Goal: Transaction & Acquisition: Obtain resource

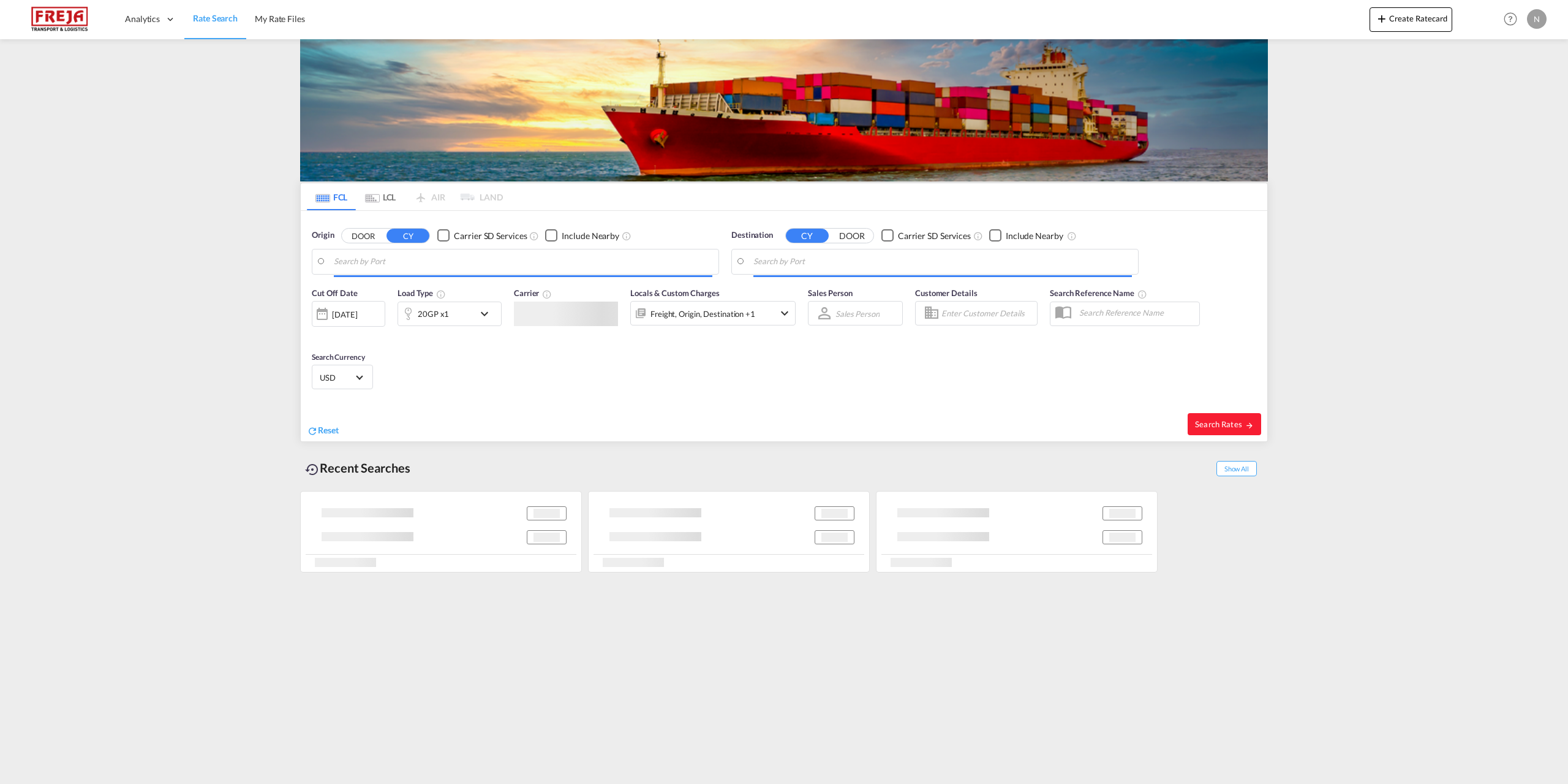
type input "[GEOGRAPHIC_DATA] ([GEOGRAPHIC_DATA]), DKCPH"
type input "Nanshan, CNNSH"
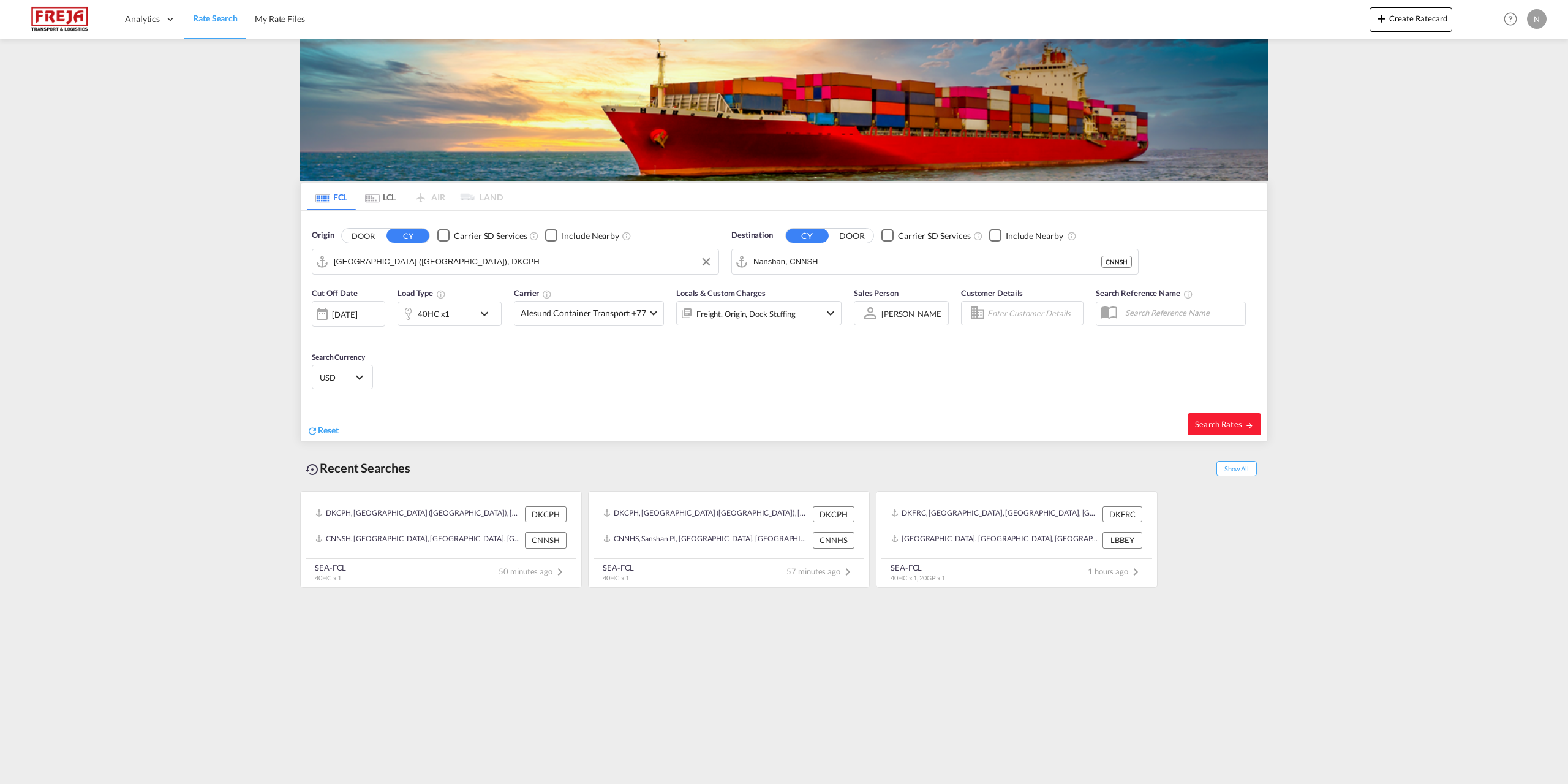
click at [587, 261] on input "[GEOGRAPHIC_DATA] ([GEOGRAPHIC_DATA]), DKCPH" at bounding box center [522, 261] width 378 height 18
click at [411, 287] on div "Fredericia Denmark DKFRC" at bounding box center [429, 295] width 233 height 37
type input "Fredericia, DKFRC"
click at [832, 272] on md-autocomplete-wrap "Nanshan, CNNSH" at bounding box center [942, 264] width 378 height 24
click at [833, 267] on input "Nanshan, CNNSH" at bounding box center [942, 261] width 378 height 18
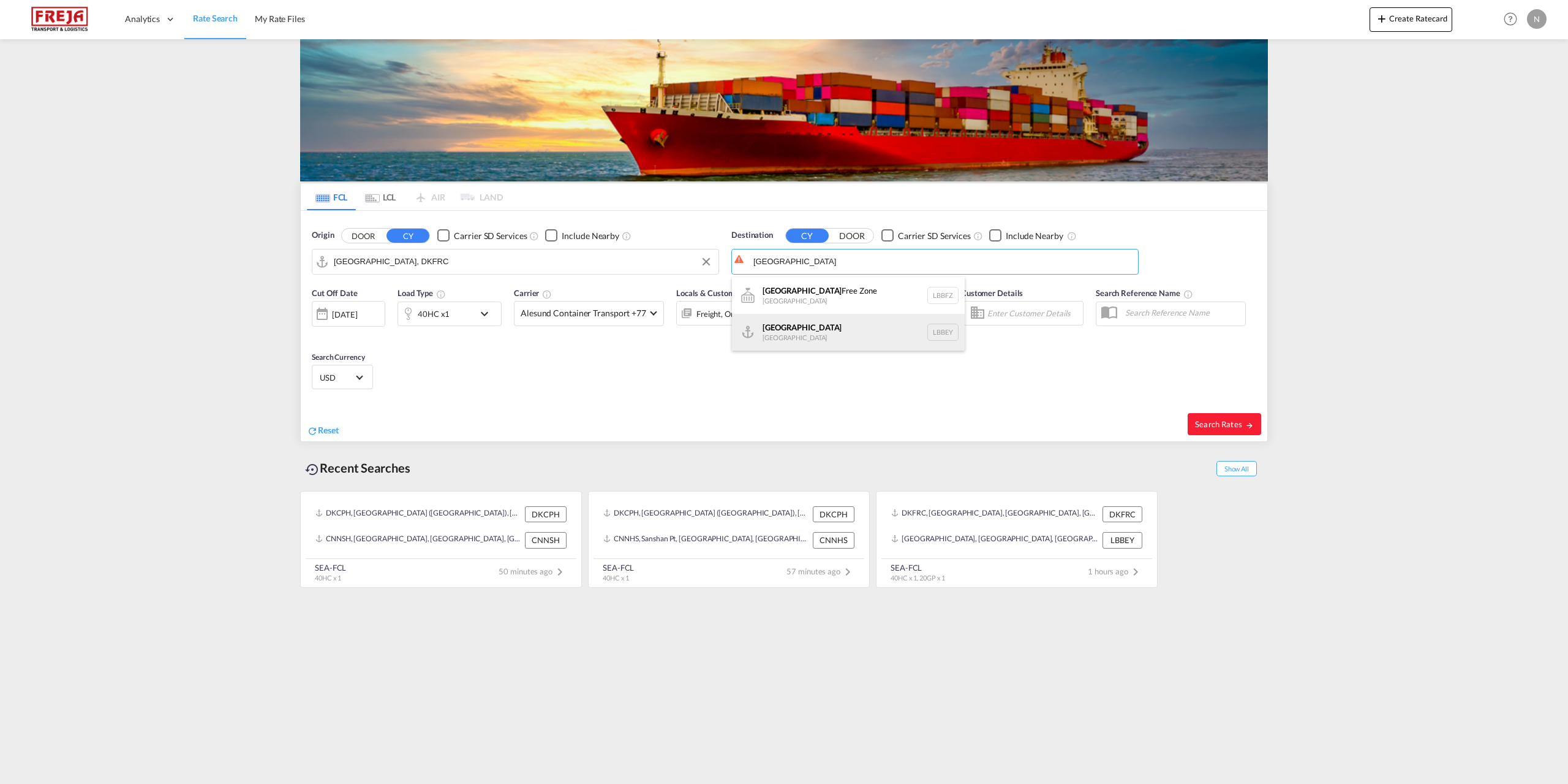
click at [830, 330] on div "Beirut Lebanon LBBEY" at bounding box center [849, 332] width 233 height 37
type input "Beirut, LBBEY"
click at [543, 315] on span "Alesund Container Transport +77" at bounding box center [584, 313] width 125 height 12
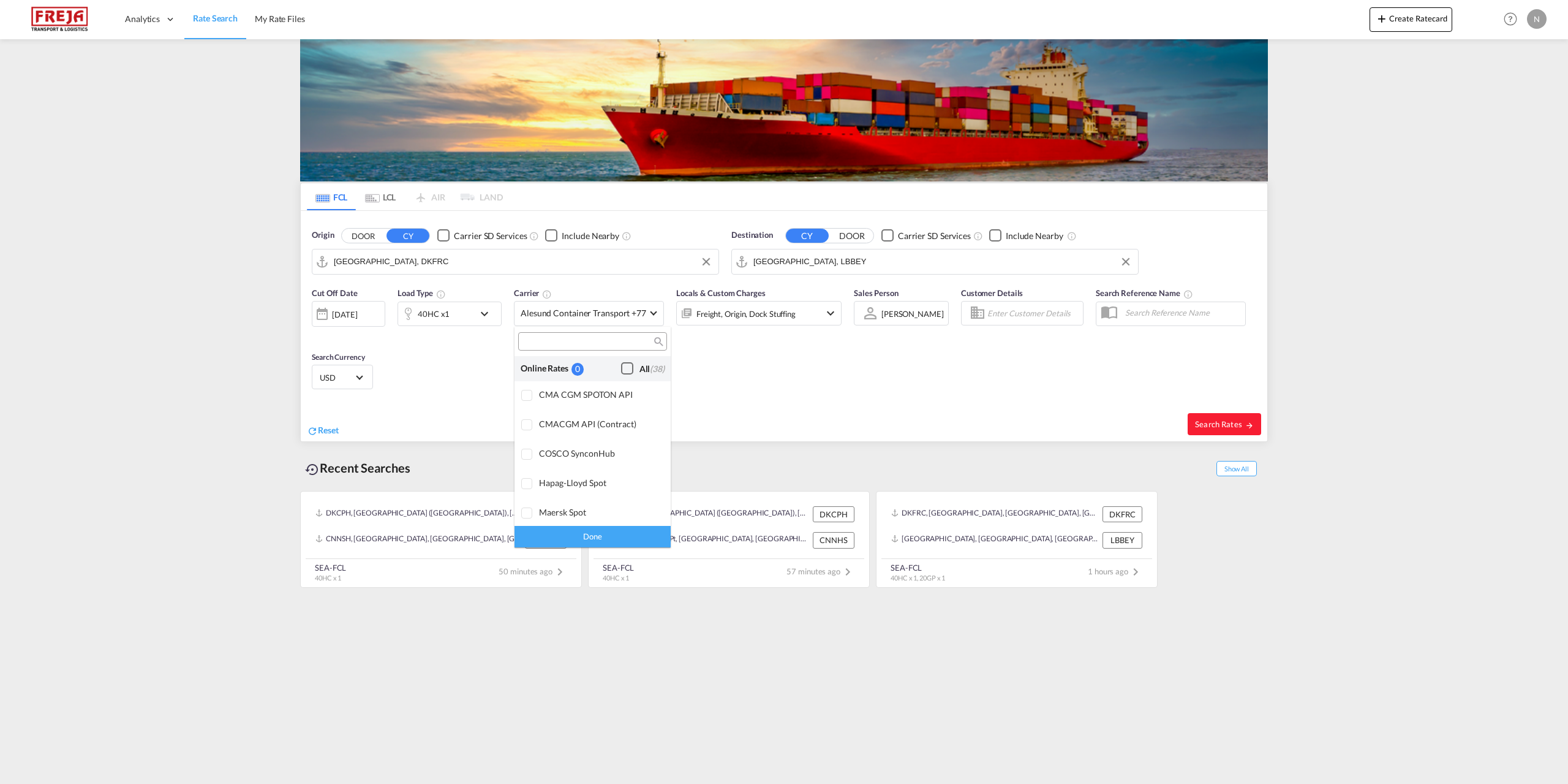
click at [639, 372] on div "All (38)" at bounding box center [652, 369] width 25 height 12
click at [615, 536] on div "Done" at bounding box center [593, 536] width 156 height 21
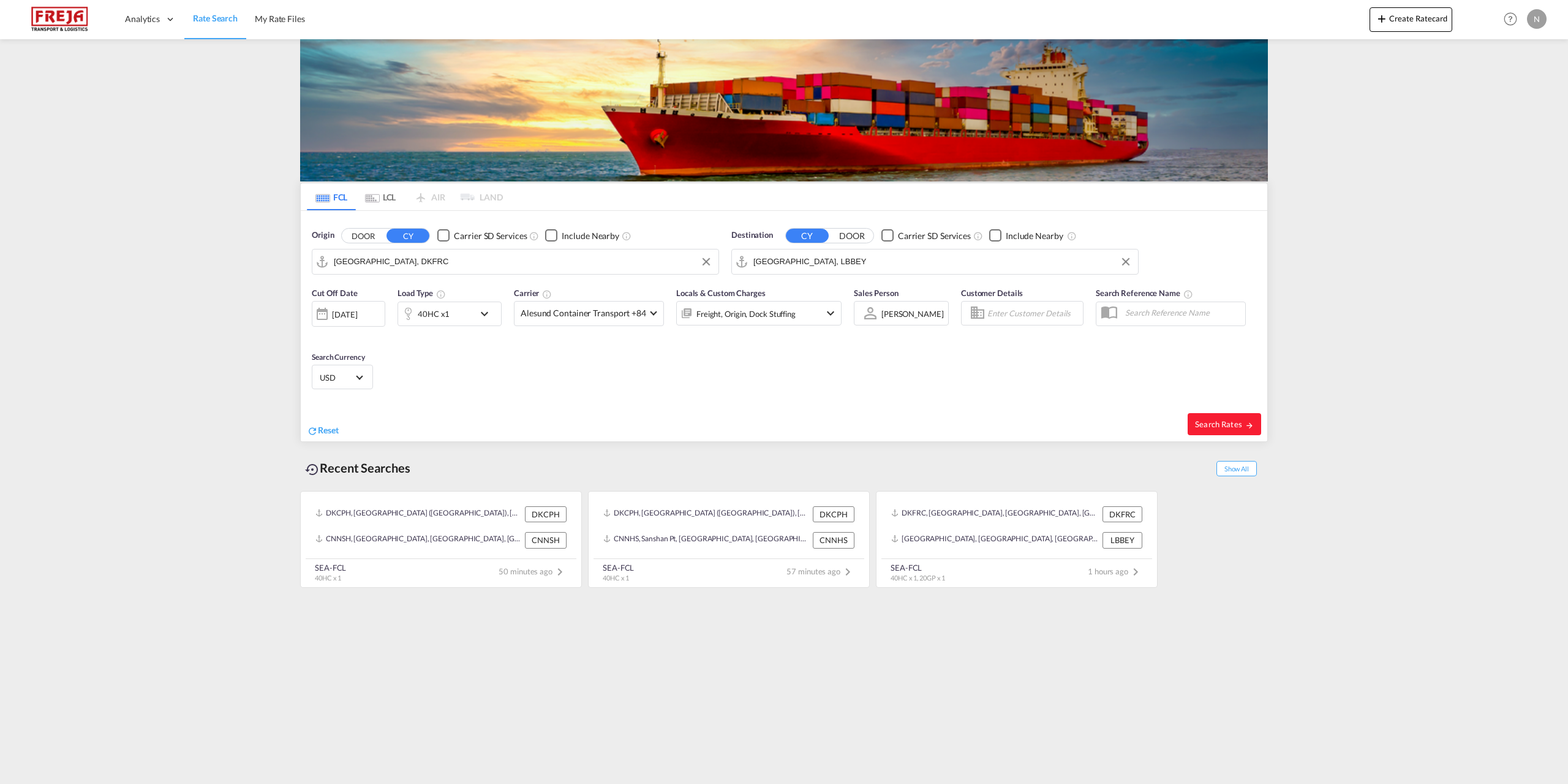
click at [487, 317] on md-icon "icon-chevron-down" at bounding box center [488, 313] width 21 height 14
click at [560, 363] on md-icon "icon-plus-circle-outline" at bounding box center [562, 366] width 14 height 14
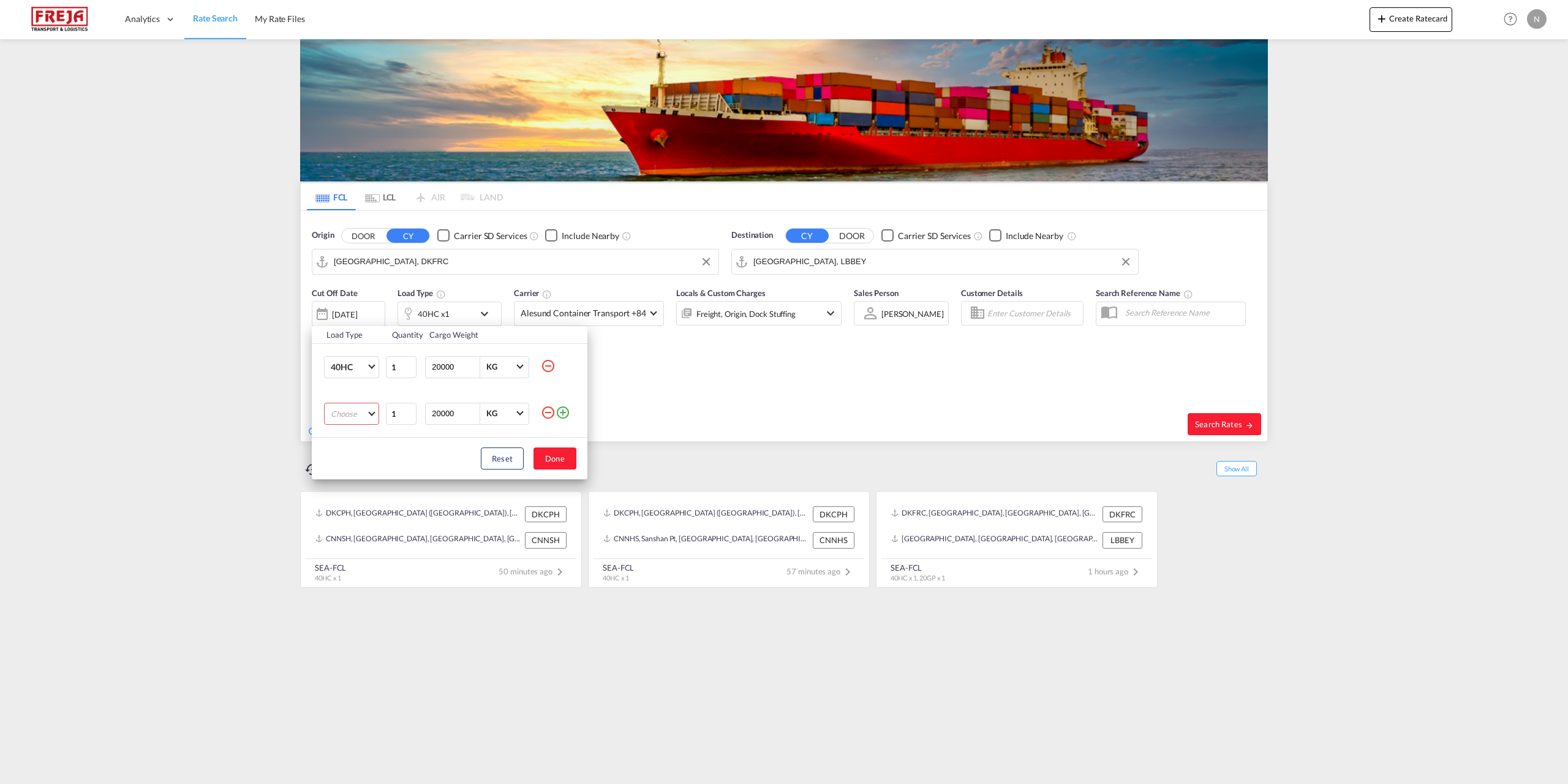
click at [354, 415] on md-select "Choose 20GP 40GP 40HC 45HC 20RE 40RE 40HR 20OT 40OT 20FR 40FR 40NR 20NR 45S 20T…" at bounding box center [351, 413] width 55 height 22
click at [357, 420] on md-option "20GP" at bounding box center [362, 413] width 83 height 29
click at [553, 464] on button "Done" at bounding box center [555, 458] width 43 height 22
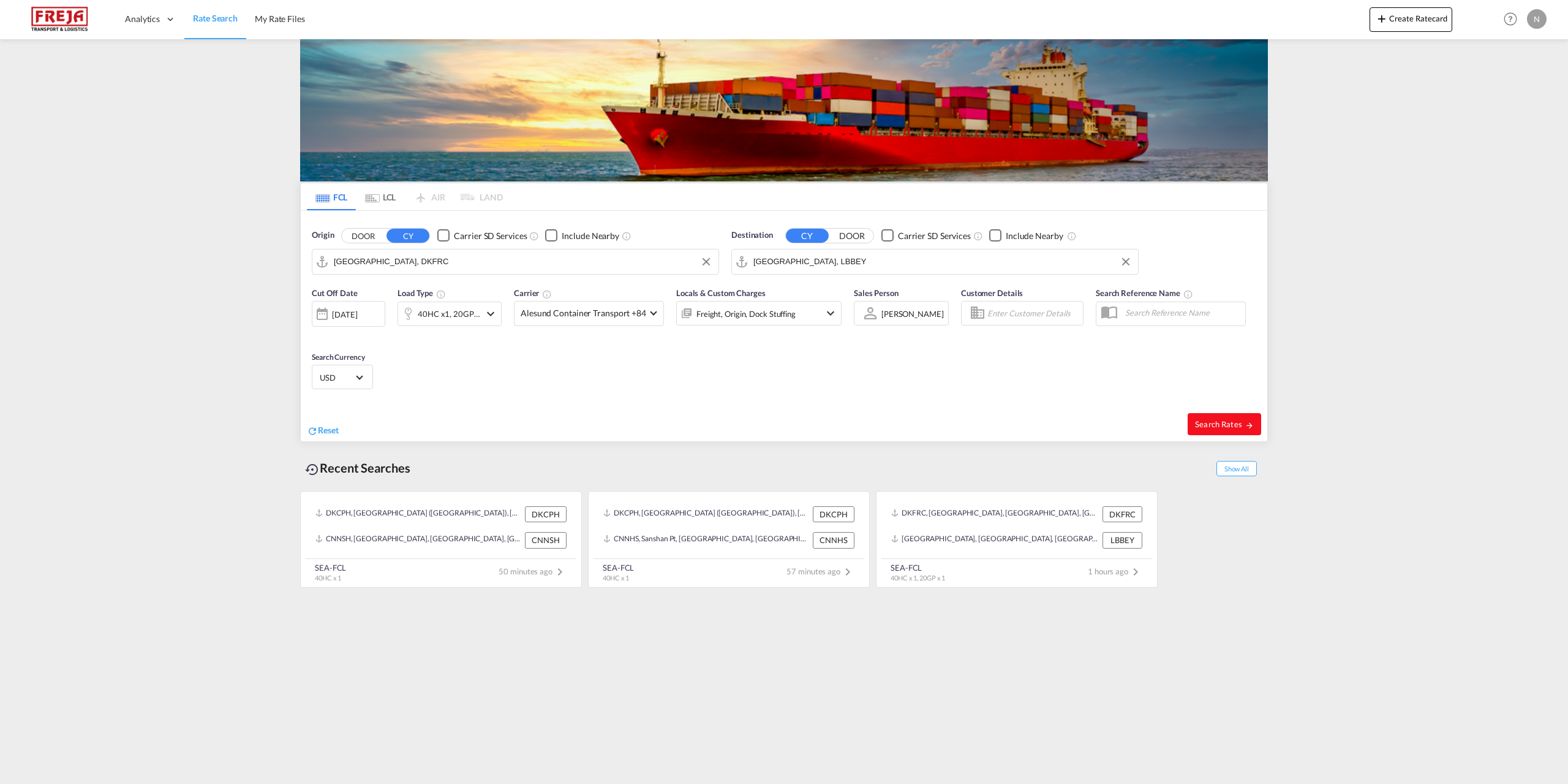
click at [1213, 418] on button "Search Rates" at bounding box center [1224, 424] width 73 height 22
type input "DKFRC to LBBEY / 13 Aug 2025"
